Goal: Find specific page/section: Find specific page/section

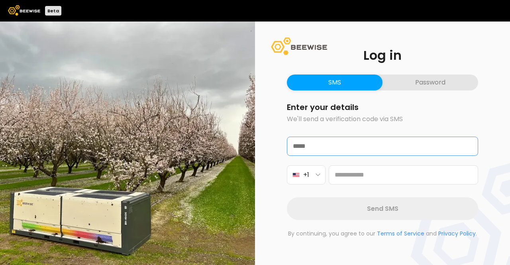
click at [329, 145] on input "email" at bounding box center [382, 146] width 190 height 18
type input "**********"
click at [406, 84] on button "Password" at bounding box center [430, 82] width 96 height 16
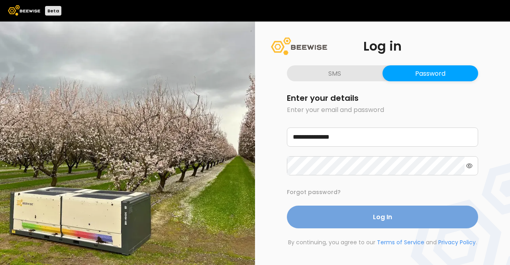
click at [331, 218] on button "Log In" at bounding box center [382, 217] width 191 height 23
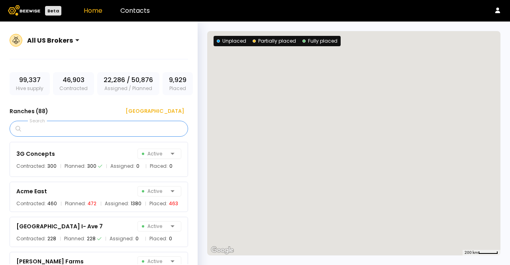
drag, startPoint x: 421, startPoint y: 147, endPoint x: 48, endPoint y: 131, distance: 373.2
click at [48, 131] on section "All US Brokers 99,337 Hive supply 46,903 Contracted 22,286 / 50,876 Assigned / …" at bounding box center [255, 143] width 510 height 243
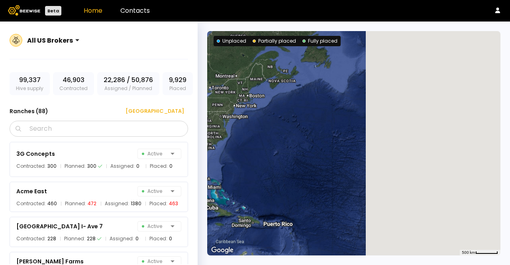
drag, startPoint x: 451, startPoint y: 155, endPoint x: 233, endPoint y: 132, distance: 218.7
click at [233, 132] on div at bounding box center [353, 143] width 293 height 224
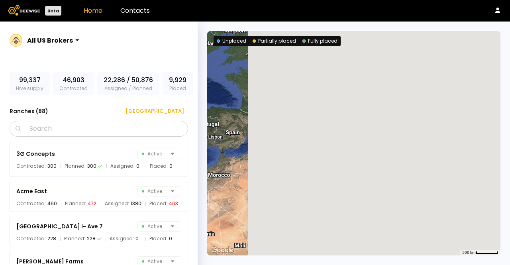
drag, startPoint x: 478, startPoint y: 178, endPoint x: 209, endPoint y: 205, distance: 270.2
click at [208, 206] on div at bounding box center [353, 143] width 293 height 224
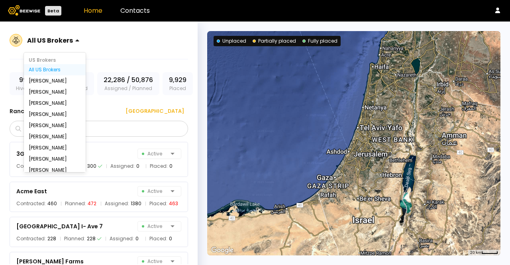
click at [69, 44] on div "All US Brokers" at bounding box center [50, 40] width 46 height 10
click at [61, 85] on div "[PERSON_NAME]" at bounding box center [55, 80] width 62 height 11
click at [57, 82] on div "[PERSON_NAME]" at bounding box center [55, 80] width 52 height 5
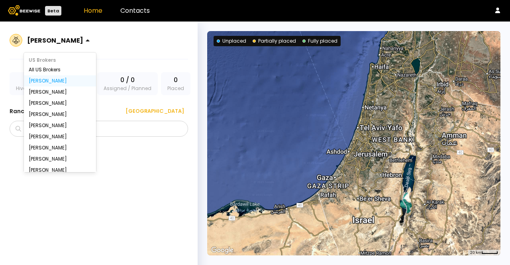
click at [76, 43] on div at bounding box center [55, 40] width 56 height 7
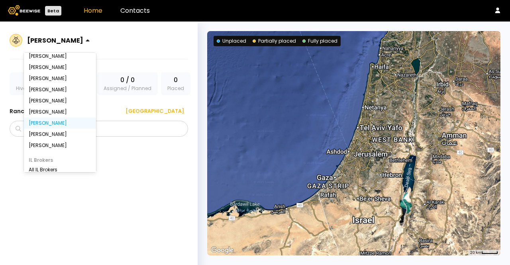
scroll to position [77, 0]
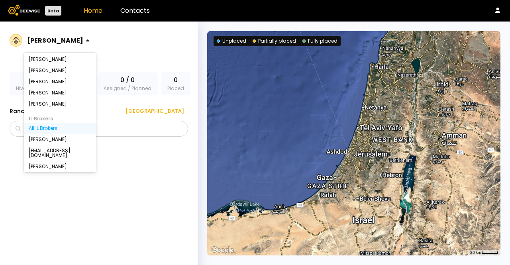
click at [44, 127] on div "All IL Brokers" at bounding box center [60, 128] width 63 height 5
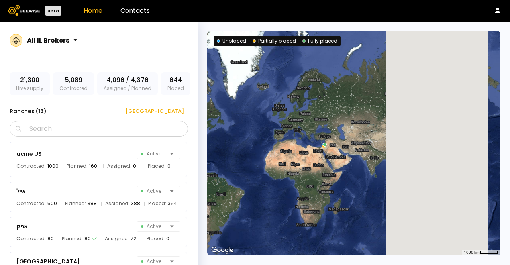
drag, startPoint x: 411, startPoint y: 165, endPoint x: 293, endPoint y: 164, distance: 118.3
click at [293, 164] on div at bounding box center [353, 143] width 293 height 224
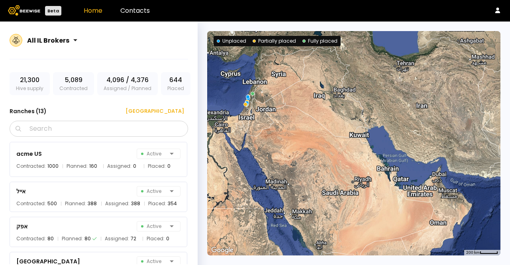
drag, startPoint x: 276, startPoint y: 113, endPoint x: 357, endPoint y: 216, distance: 130.3
click at [357, 216] on div at bounding box center [353, 143] width 293 height 224
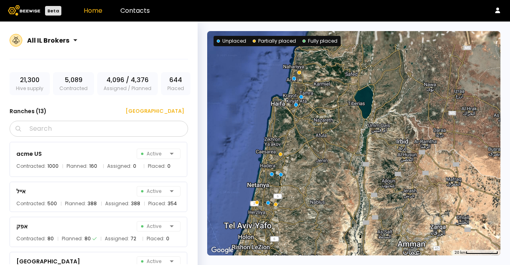
drag, startPoint x: 258, startPoint y: 145, endPoint x: 301, endPoint y: 161, distance: 46.0
click at [301, 161] on div at bounding box center [353, 143] width 293 height 224
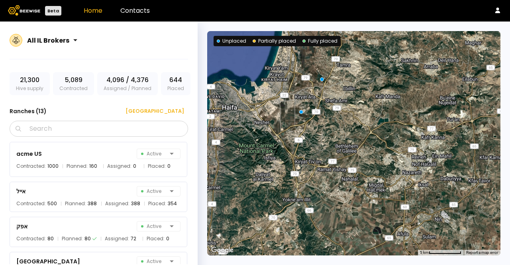
drag, startPoint x: 303, startPoint y: 94, endPoint x: 290, endPoint y: 149, distance: 55.6
click at [290, 149] on div at bounding box center [353, 143] width 293 height 224
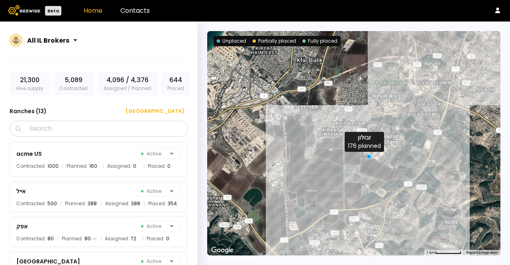
click at [368, 156] on div at bounding box center [369, 156] width 5 height 5
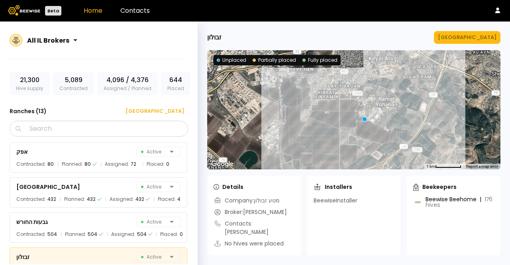
scroll to position [131, 0]
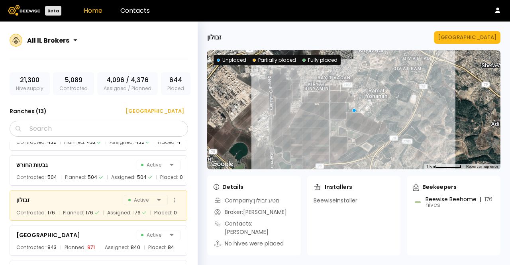
click at [80, 198] on div "זבולון Active" at bounding box center [98, 199] width 164 height 11
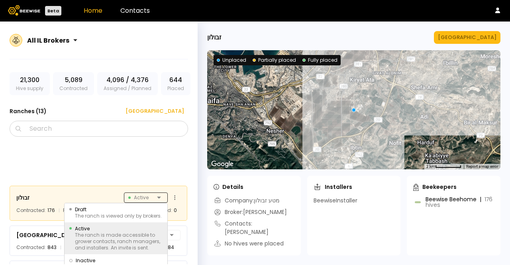
scroll to position [214, 0]
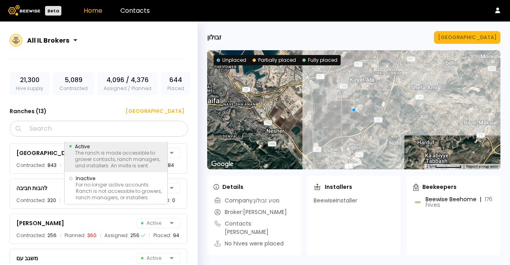
click at [163, 199] on div "זבולון 3 results available. Use Up and Down to choose options, press Enter to s…" at bounding box center [103, 203] width 186 height 122
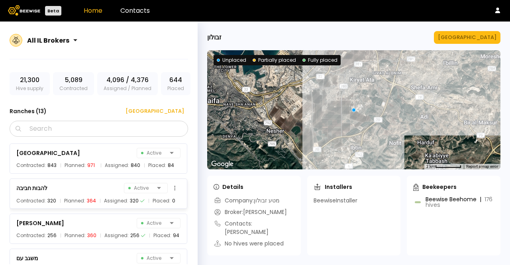
click at [57, 185] on div "להבות חביבה Active" at bounding box center [98, 187] width 164 height 11
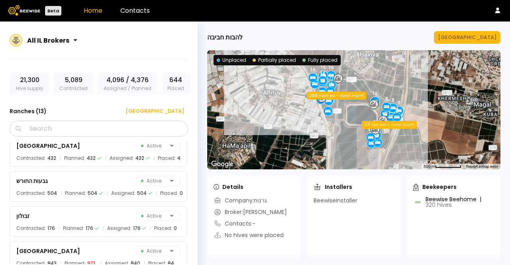
scroll to position [134, 0]
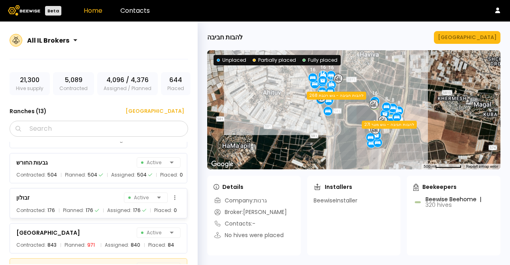
click at [67, 192] on div "זבולון Active" at bounding box center [98, 197] width 164 height 11
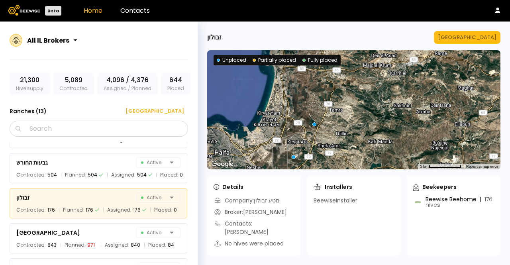
drag, startPoint x: 394, startPoint y: 95, endPoint x: 309, endPoint y: 145, distance: 98.0
click at [309, 145] on div at bounding box center [353, 109] width 293 height 119
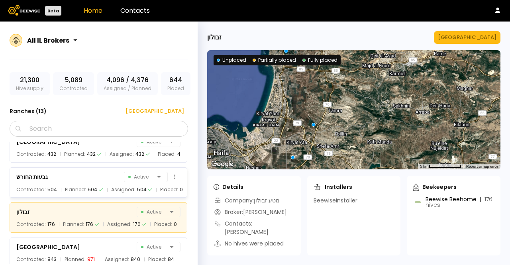
scroll to position [40, 0]
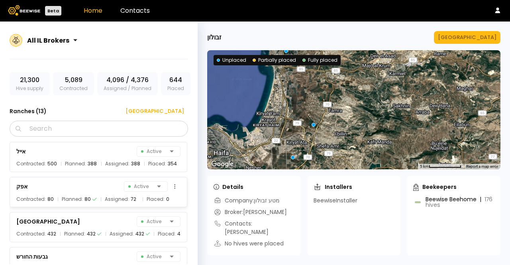
click at [86, 184] on div "אפק Active" at bounding box center [98, 186] width 164 height 11
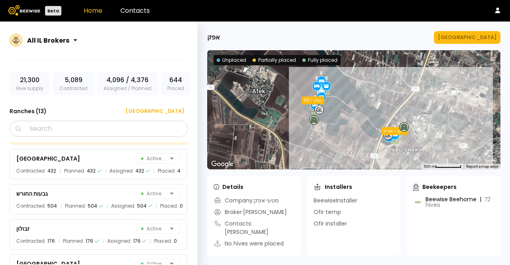
scroll to position [120, 0]
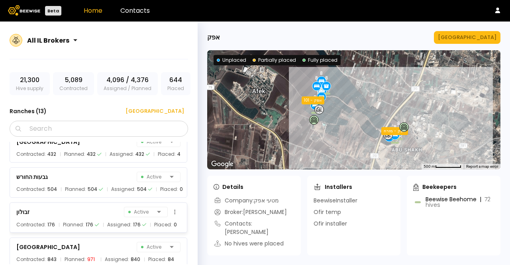
click at [88, 214] on div "זבולון Active" at bounding box center [98, 211] width 164 height 11
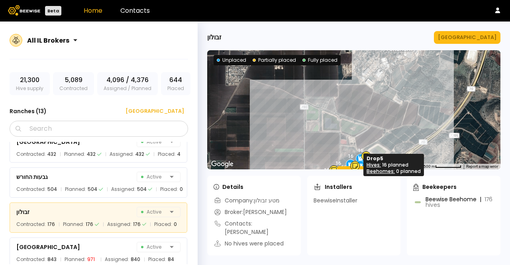
click at [358, 159] on div "16" at bounding box center [360, 158] width 6 height 6
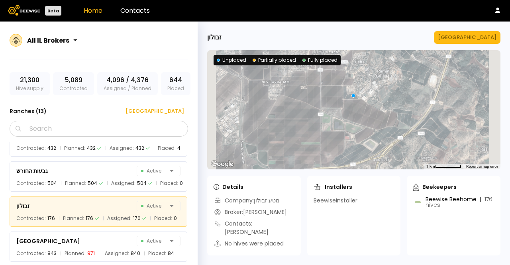
scroll to position [131, 0]
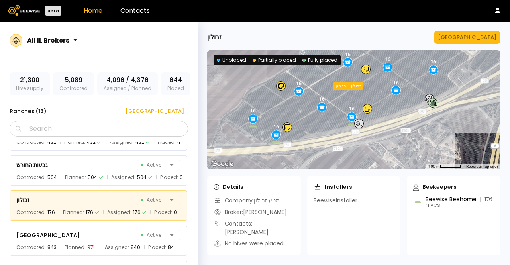
drag, startPoint x: 308, startPoint y: 114, endPoint x: 343, endPoint y: 147, distance: 47.3
click at [343, 147] on div "16 16 16 16 16 16 16 16 16 16 16 זבולון - הנוטע זבולון - אושה" at bounding box center [353, 109] width 293 height 119
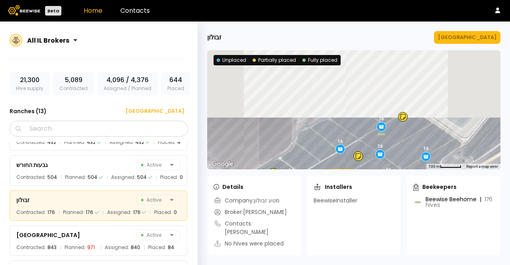
drag, startPoint x: 314, startPoint y: 77, endPoint x: 306, endPoint y: 161, distance: 84.0
click at [306, 161] on div "16 16 16 16 16 16 16 16 16 16 16 זבולון - הנוטע זבולון - אושה" at bounding box center [353, 109] width 293 height 119
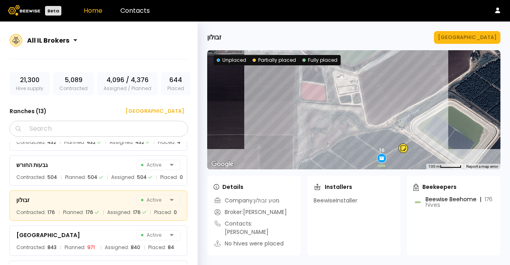
drag, startPoint x: 310, startPoint y: 132, endPoint x: 312, endPoint y: 167, distance: 35.1
click at [312, 167] on div "16 16 16 16 16 16 16 16 16 16 16 זבולון - הנוטע זבולון - אושה" at bounding box center [353, 109] width 293 height 119
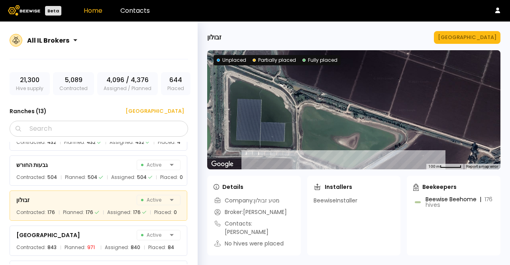
drag, startPoint x: 313, startPoint y: 88, endPoint x: 310, endPoint y: 182, distance: 94.5
click at [310, 182] on div "זבולון [GEOGRAPHIC_DATA] ← Move left → Move right ↑ Move up ↓ Move down + Zoom …" at bounding box center [354, 143] width 312 height 243
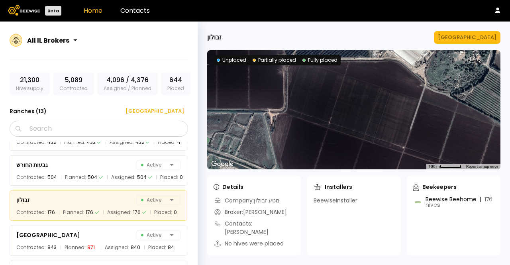
drag, startPoint x: 300, startPoint y: 102, endPoint x: 297, endPoint y: 176, distance: 74.2
click at [297, 176] on div "זבולון [GEOGRAPHIC_DATA] ← Move left → Move right ↑ Move up ↓ Move down + Zoom …" at bounding box center [354, 143] width 312 height 243
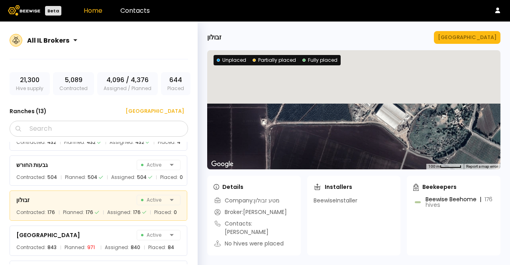
drag, startPoint x: 316, startPoint y: 85, endPoint x: 298, endPoint y: 148, distance: 65.4
click at [298, 148] on div at bounding box center [353, 109] width 293 height 119
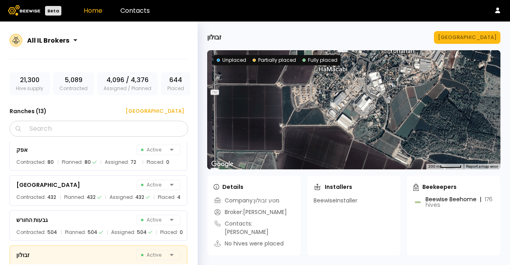
scroll to position [80, 0]
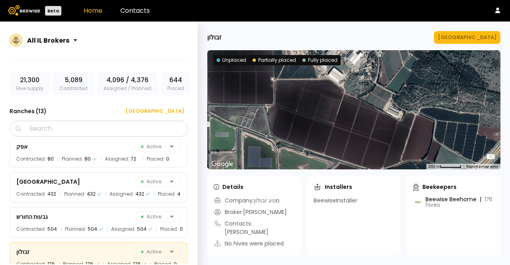
drag, startPoint x: 345, startPoint y: 135, endPoint x: 331, endPoint y: 61, distance: 75.3
click at [331, 61] on section "← Move left → Move right ↑ Move up ↓ Move down + Zoom in - Zoom out Home Jump l…" at bounding box center [353, 109] width 293 height 119
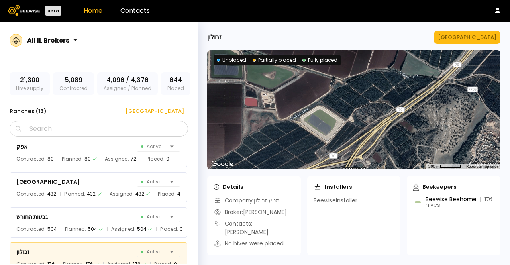
drag, startPoint x: 352, startPoint y: 112, endPoint x: 325, endPoint y: 54, distance: 63.8
click at [325, 54] on div at bounding box center [353, 109] width 293 height 119
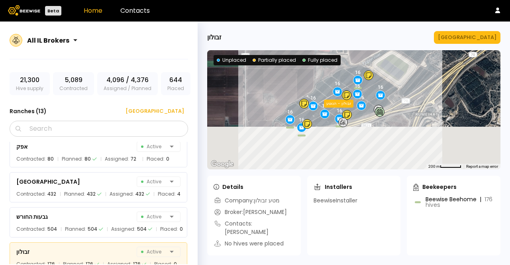
drag, startPoint x: 319, startPoint y: 115, endPoint x: 392, endPoint y: 61, distance: 90.8
click at [392, 61] on div "16 16 16 16 16 16 16 16 16 16 16 זבולון - הנוטע זבולון - אושה" at bounding box center [353, 109] width 293 height 119
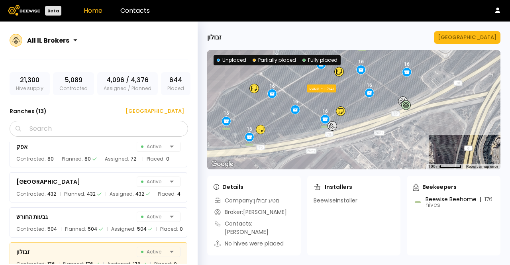
click at [406, 106] on icon at bounding box center [406, 105] width 6 height 6
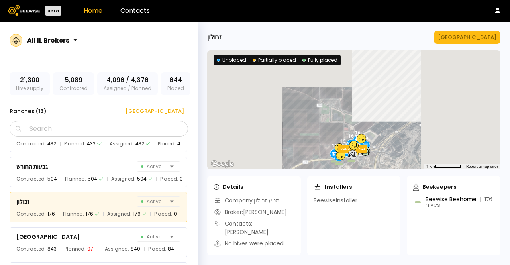
scroll to position [131, 0]
